Goal: Transaction & Acquisition: Book appointment/travel/reservation

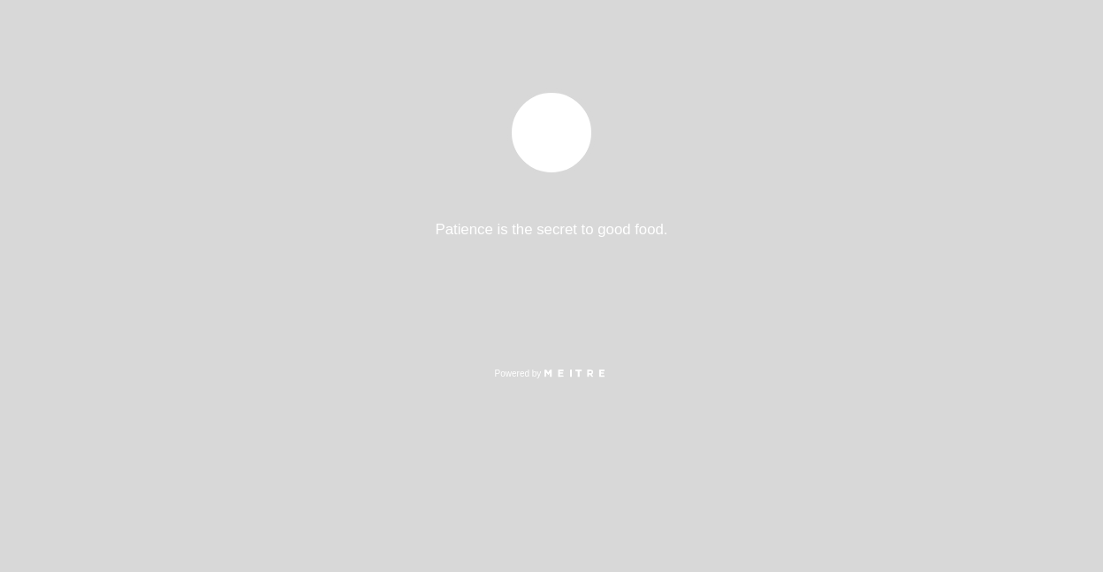
select select "pt"
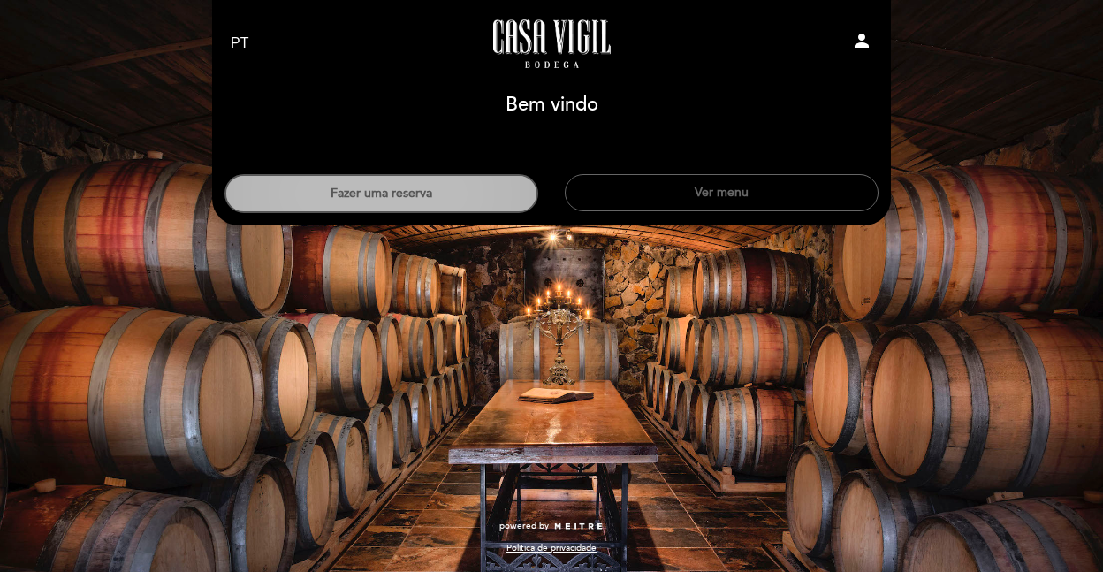
click at [368, 207] on button "Fazer uma reserva" at bounding box center [381, 193] width 314 height 39
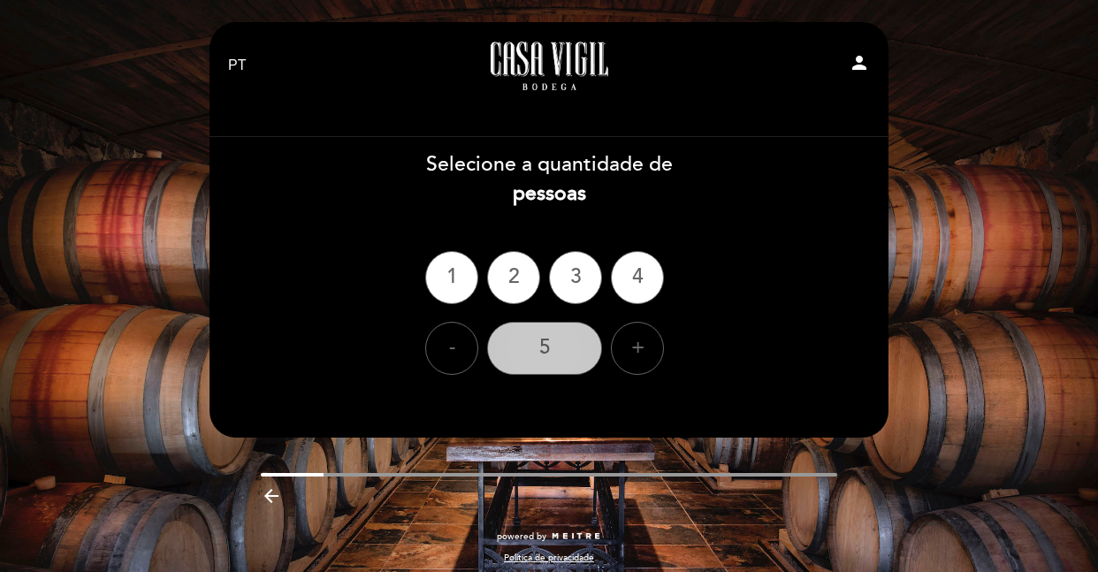
click at [569, 347] on div "5" at bounding box center [544, 348] width 115 height 53
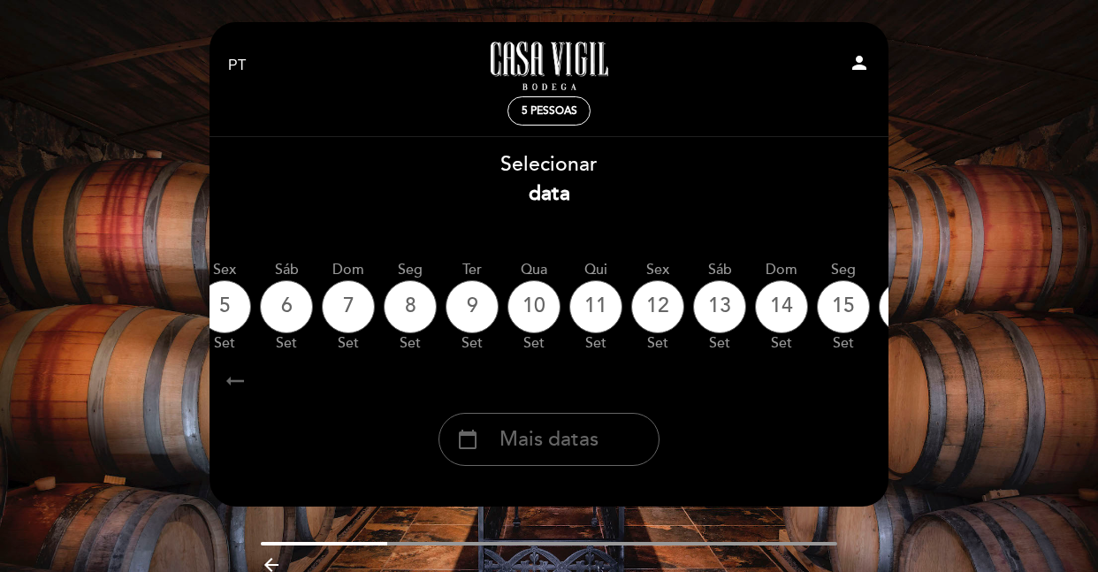
scroll to position [0, 311]
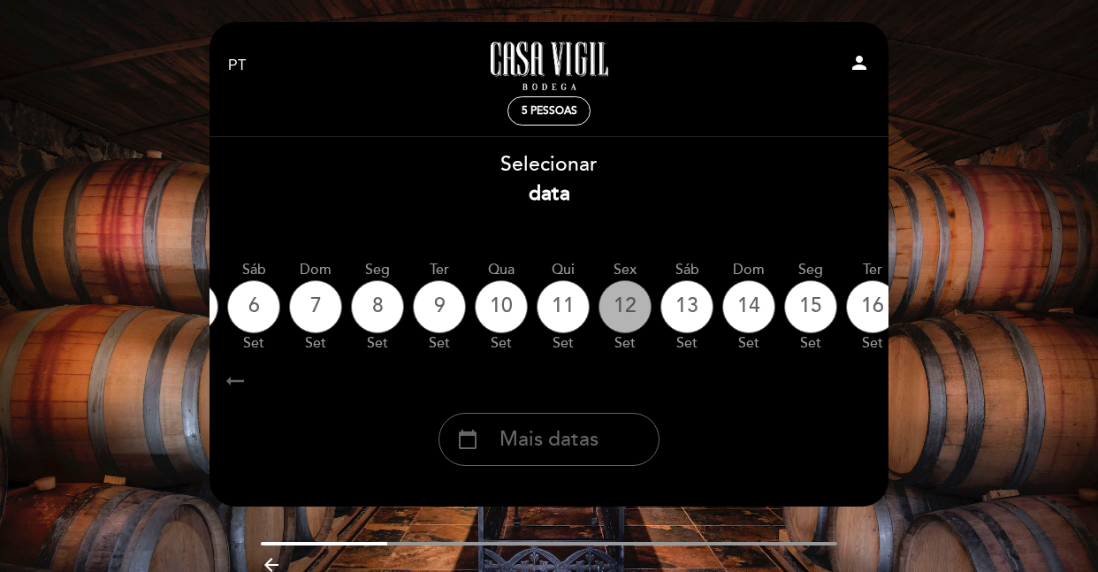
click at [628, 300] on div "12" at bounding box center [624, 306] width 53 height 53
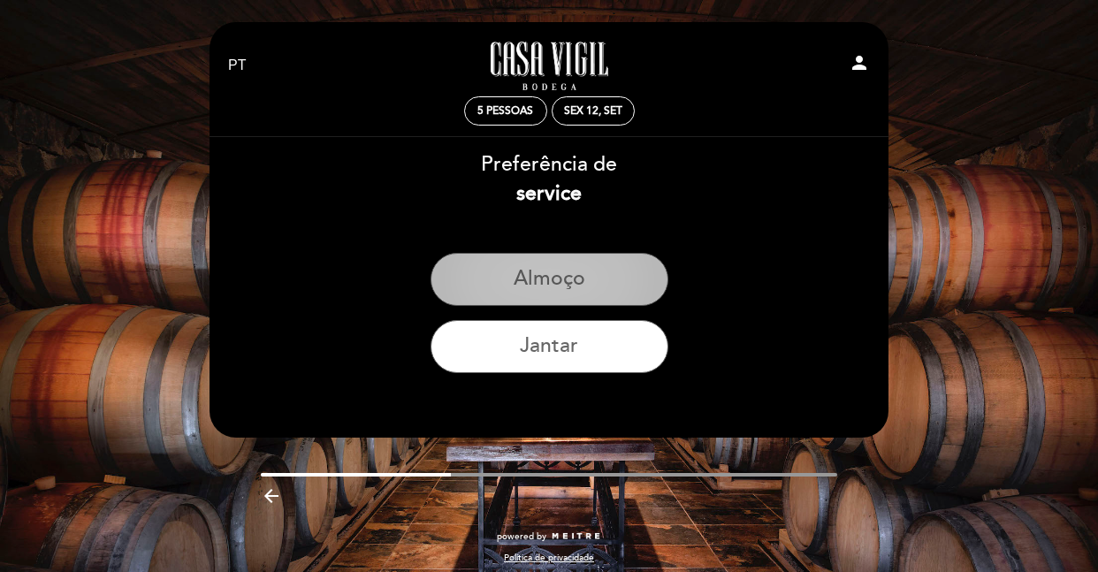
click at [559, 280] on button "Almoço" at bounding box center [549, 279] width 238 height 53
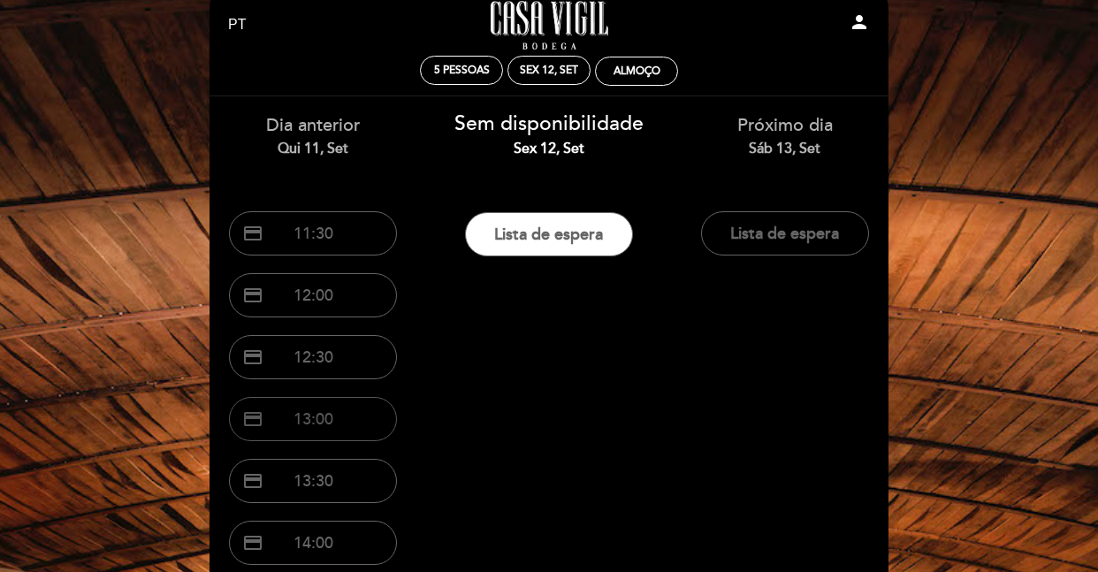
scroll to position [38, 0]
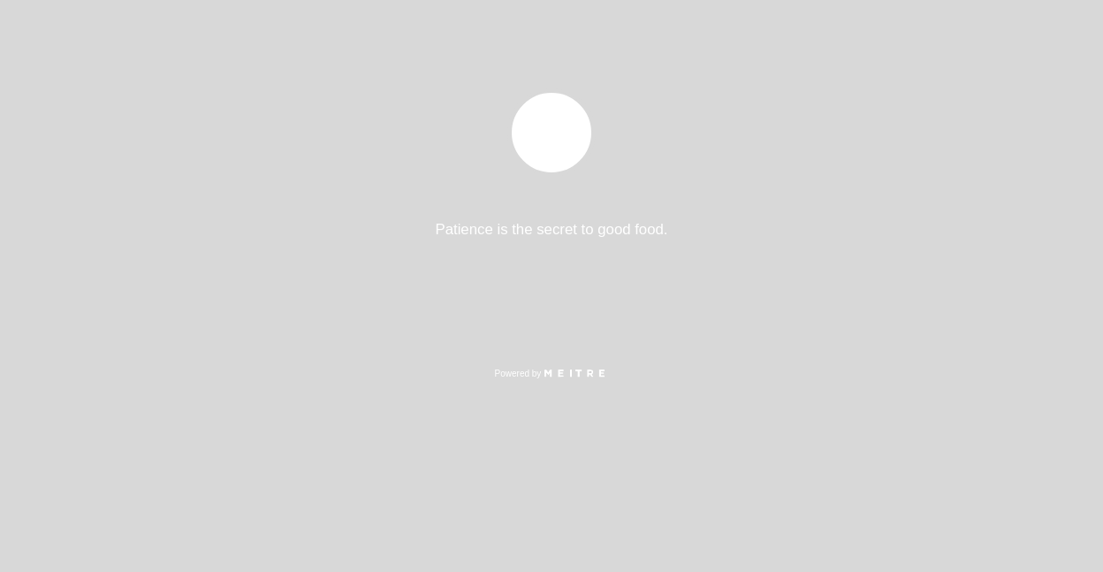
select select "pt"
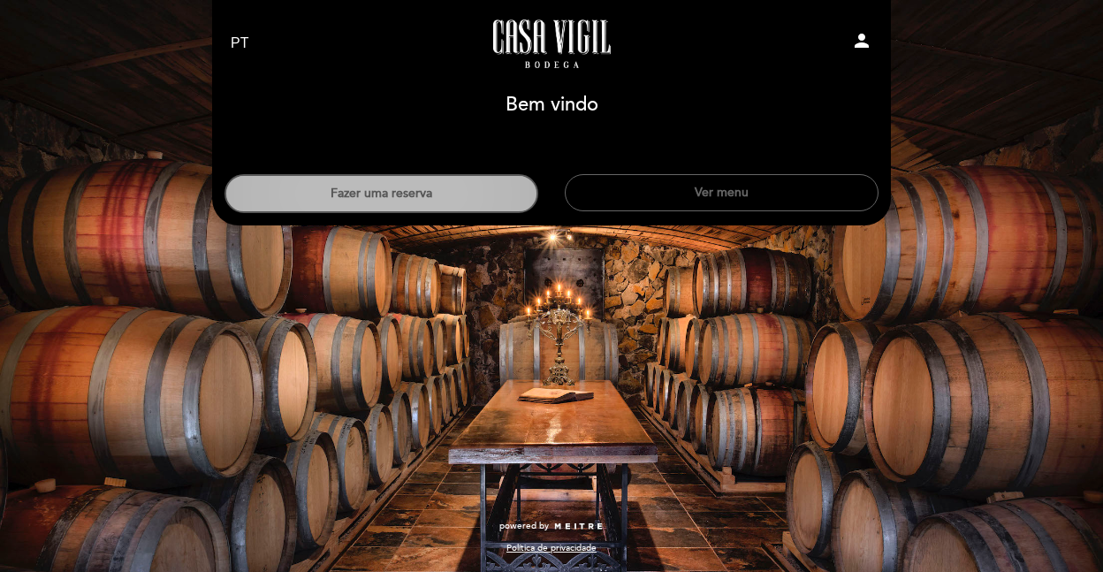
click at [433, 193] on button "Fazer uma reserva" at bounding box center [381, 193] width 314 height 39
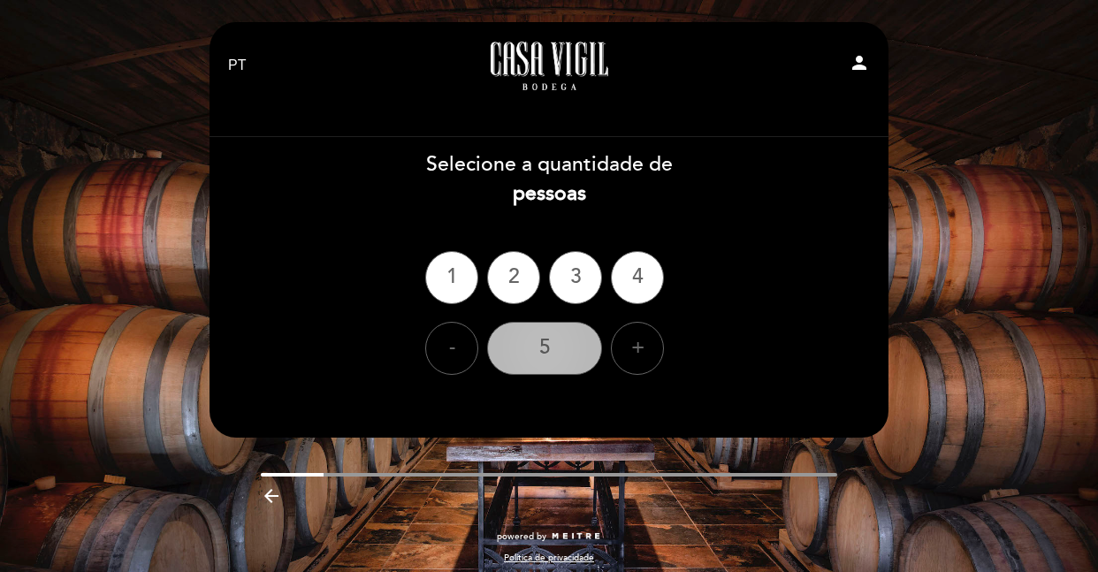
click at [548, 364] on div "5" at bounding box center [544, 348] width 115 height 53
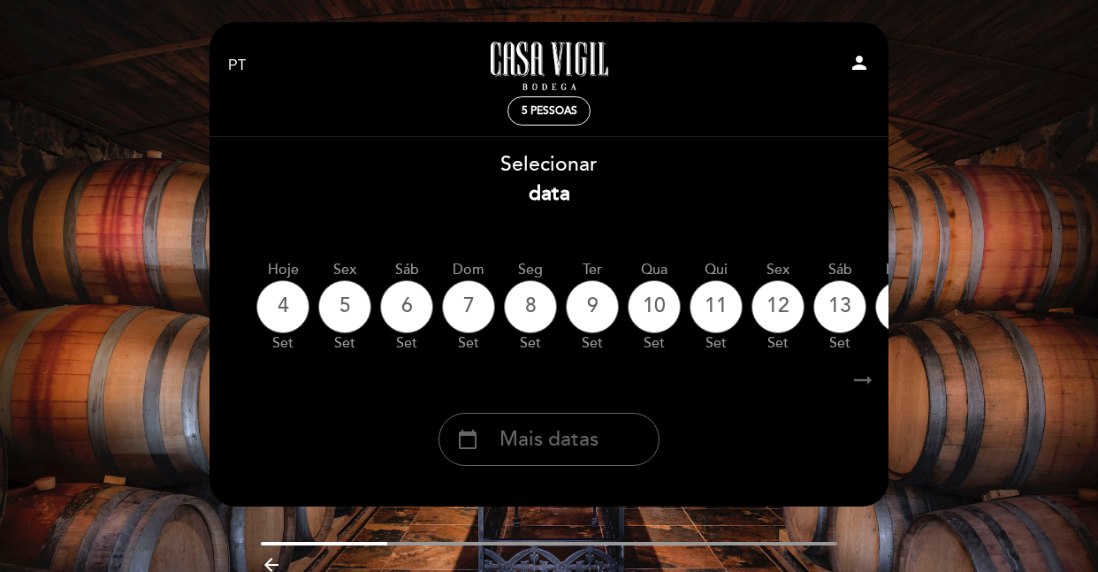
scroll to position [0, 300]
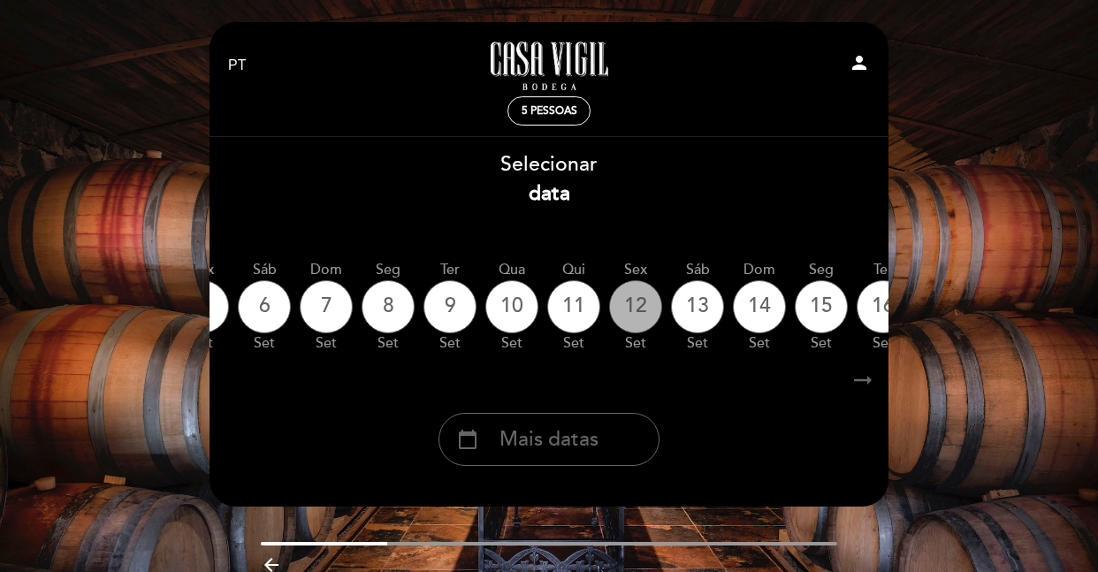
click at [628, 308] on div "12" at bounding box center [635, 306] width 53 height 53
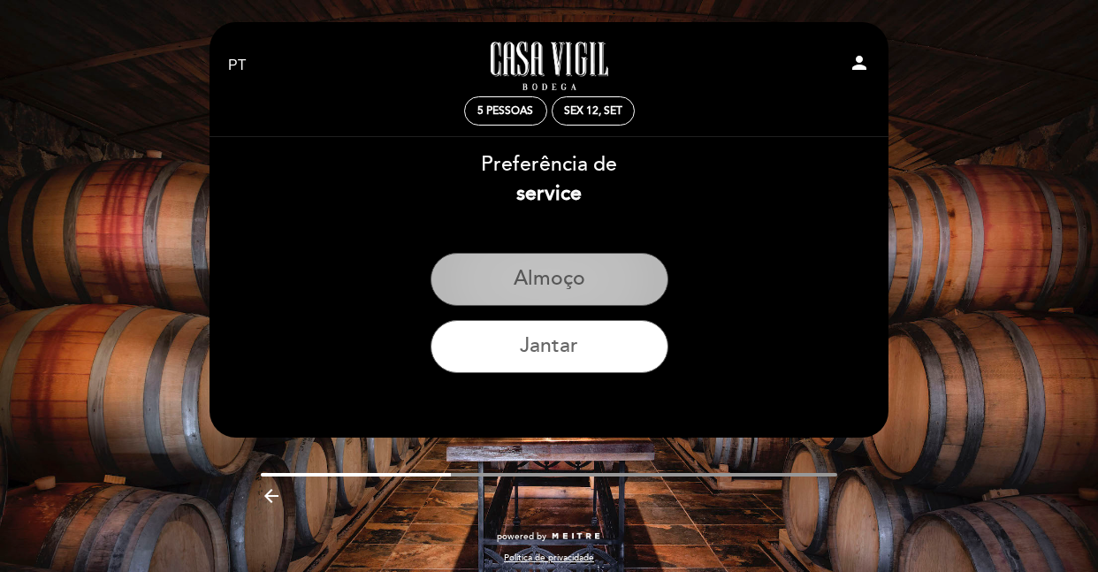
click at [551, 284] on button "Almoço" at bounding box center [549, 279] width 238 height 53
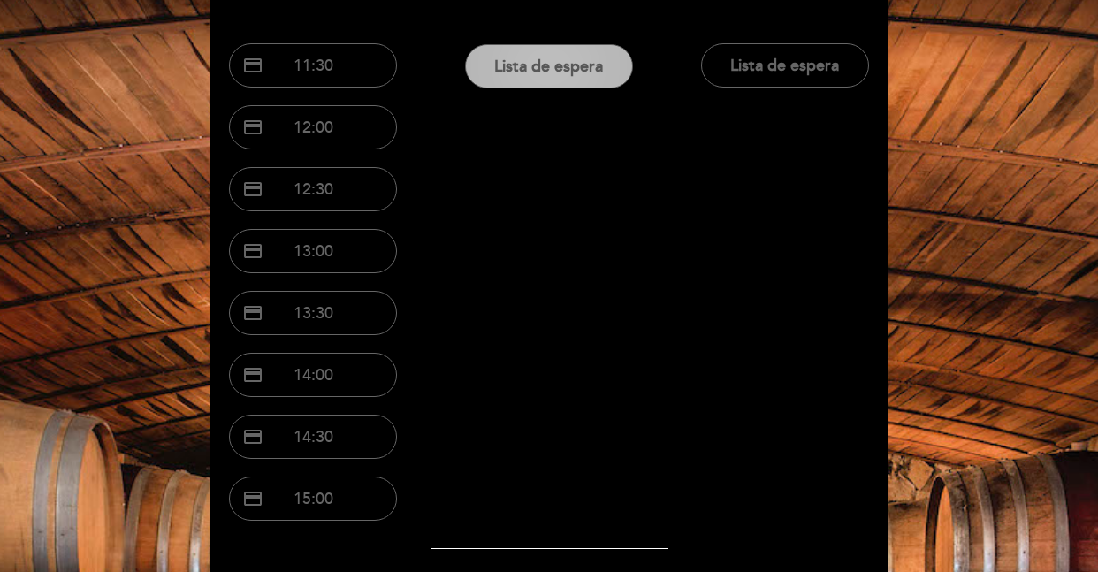
scroll to position [0, 0]
